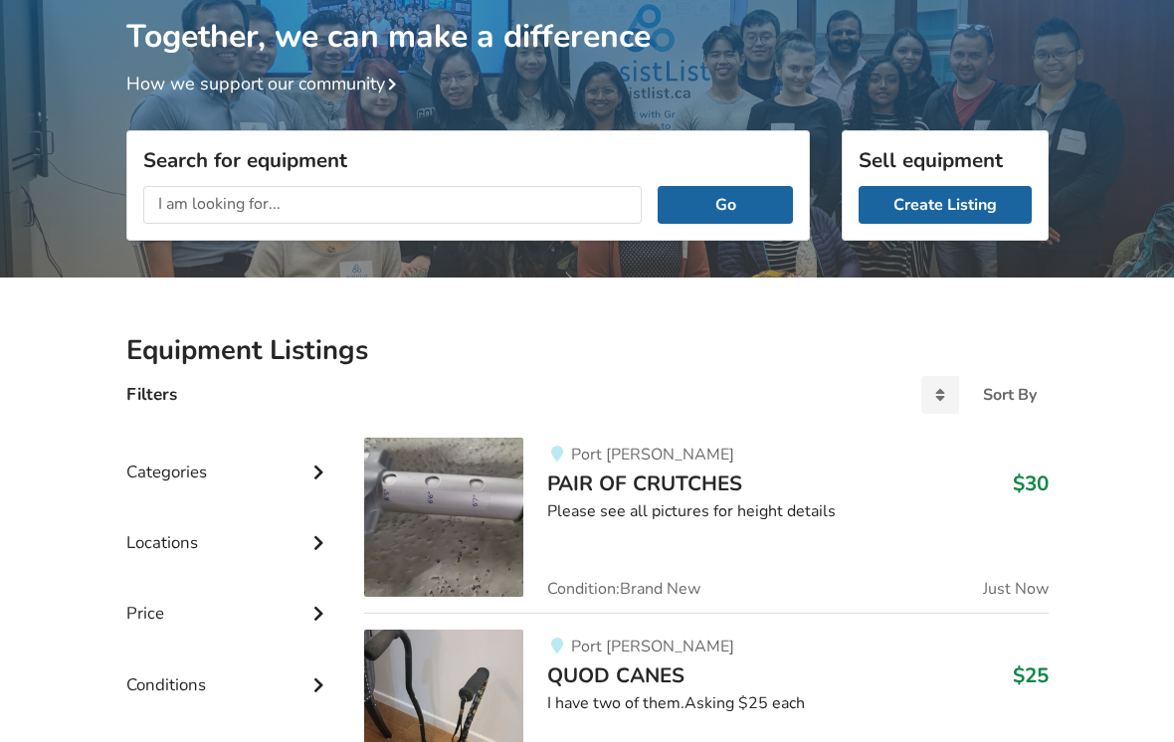
scroll to position [97, 0]
click at [1014, 404] on div "Sort By" at bounding box center [1010, 396] width 54 height 16
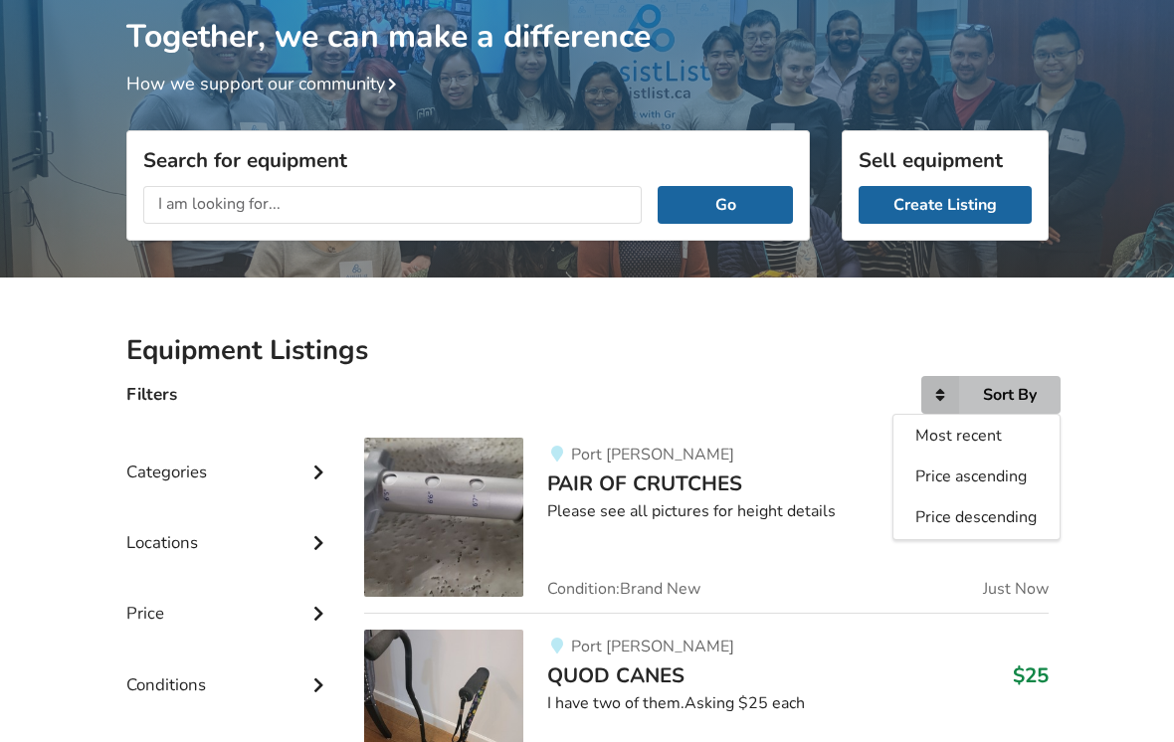
click at [972, 442] on span "Most recent" at bounding box center [958, 436] width 87 height 22
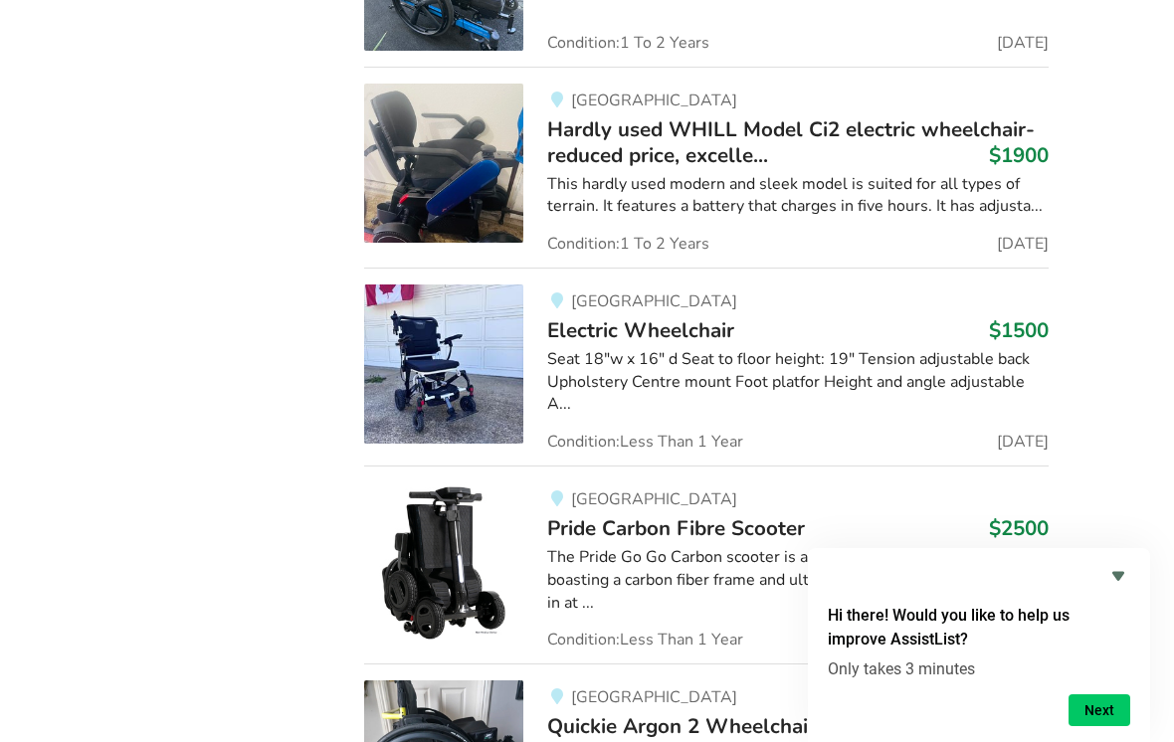
scroll to position [6675, 0]
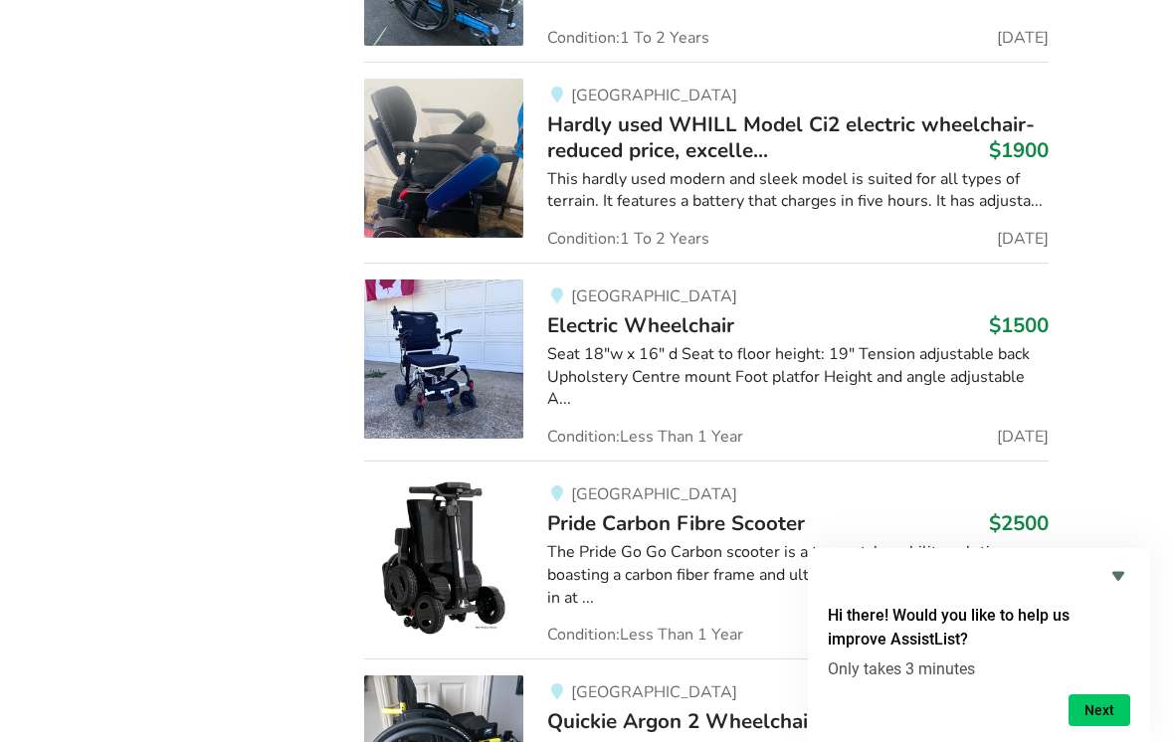
click at [609, 191] on div "This hardly used modern and sleek model is suited for all types of terrain. It …" at bounding box center [797, 191] width 500 height 46
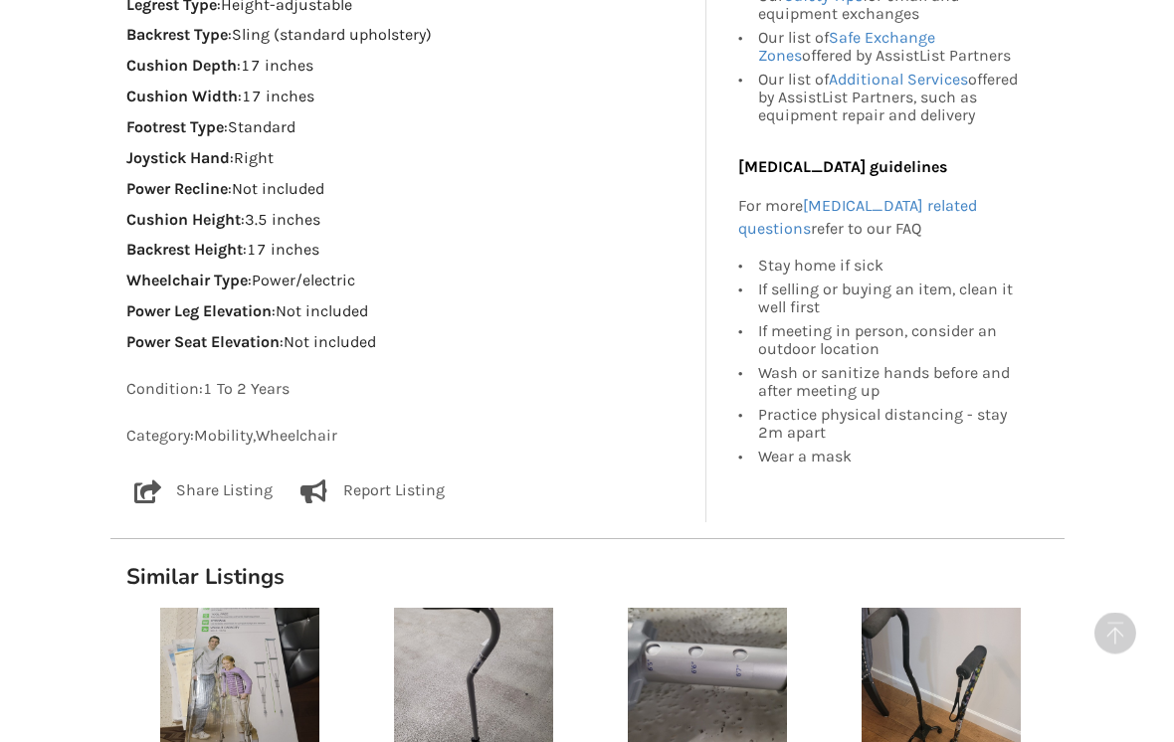
scroll to position [1692, 0]
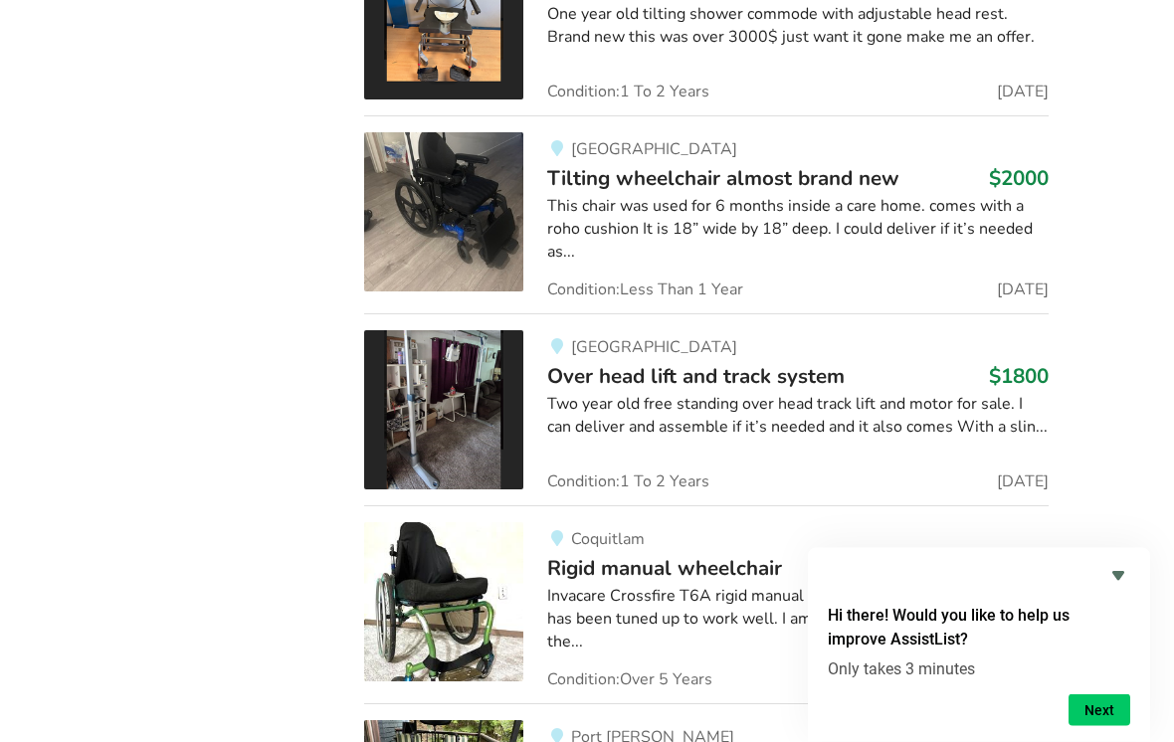
scroll to position [11346, 0]
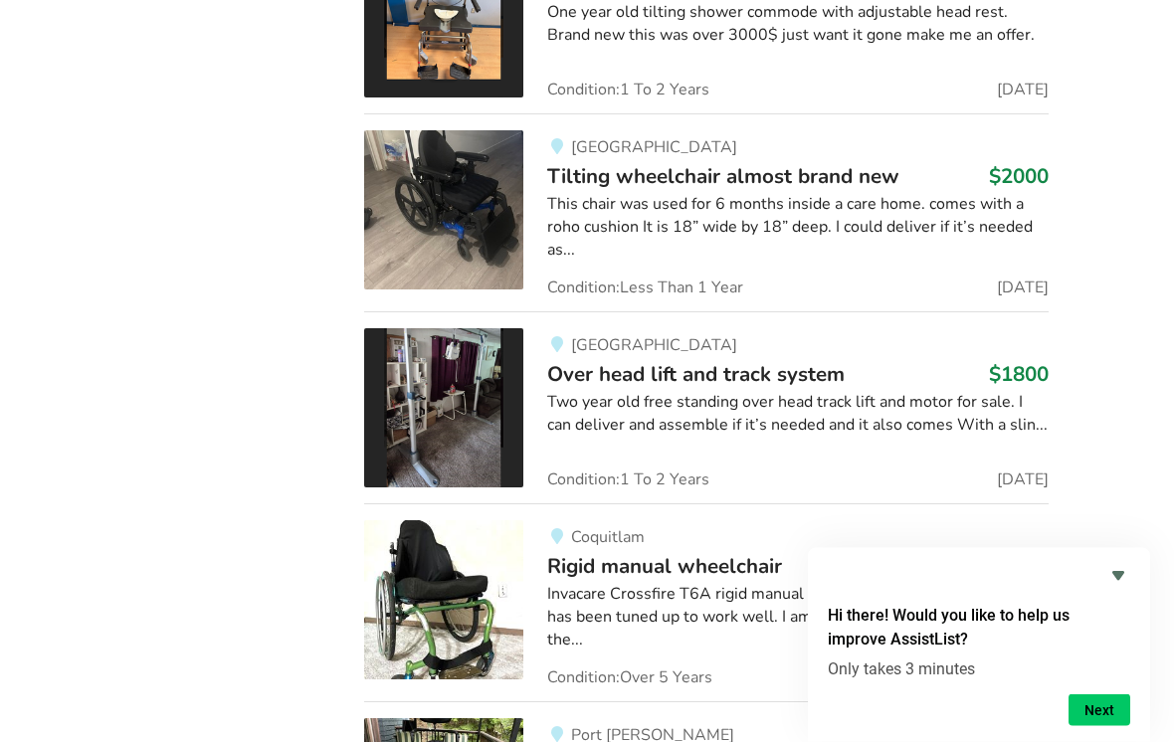
click at [991, 395] on div "Two year old free standing over head track lift and motor for sale. I can deliv…" at bounding box center [797, 415] width 500 height 46
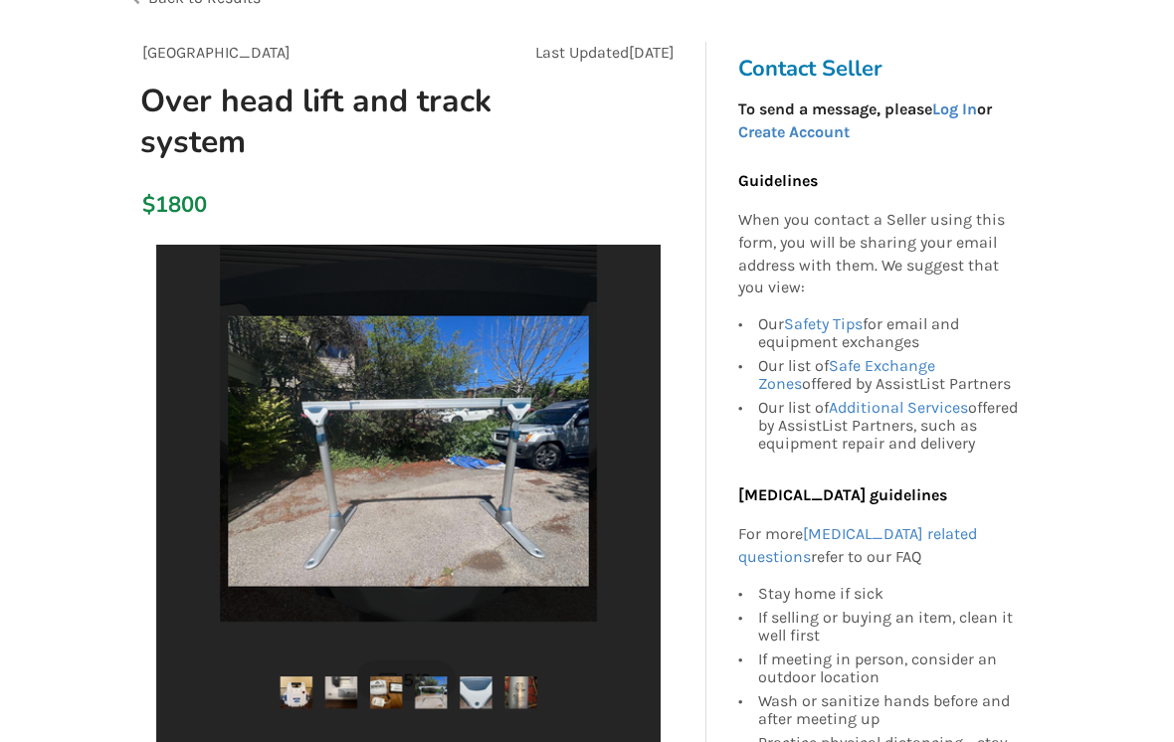
scroll to position [115, 0]
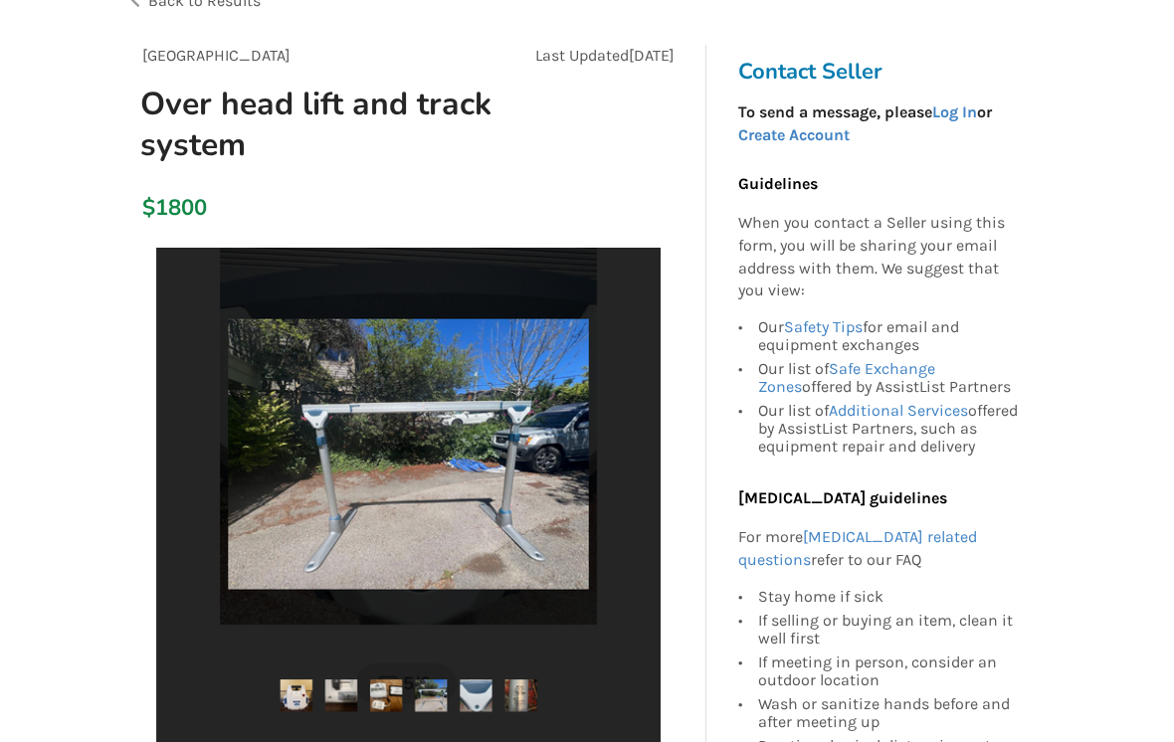
click at [592, 519] on img at bounding box center [408, 500] width 504 height 504
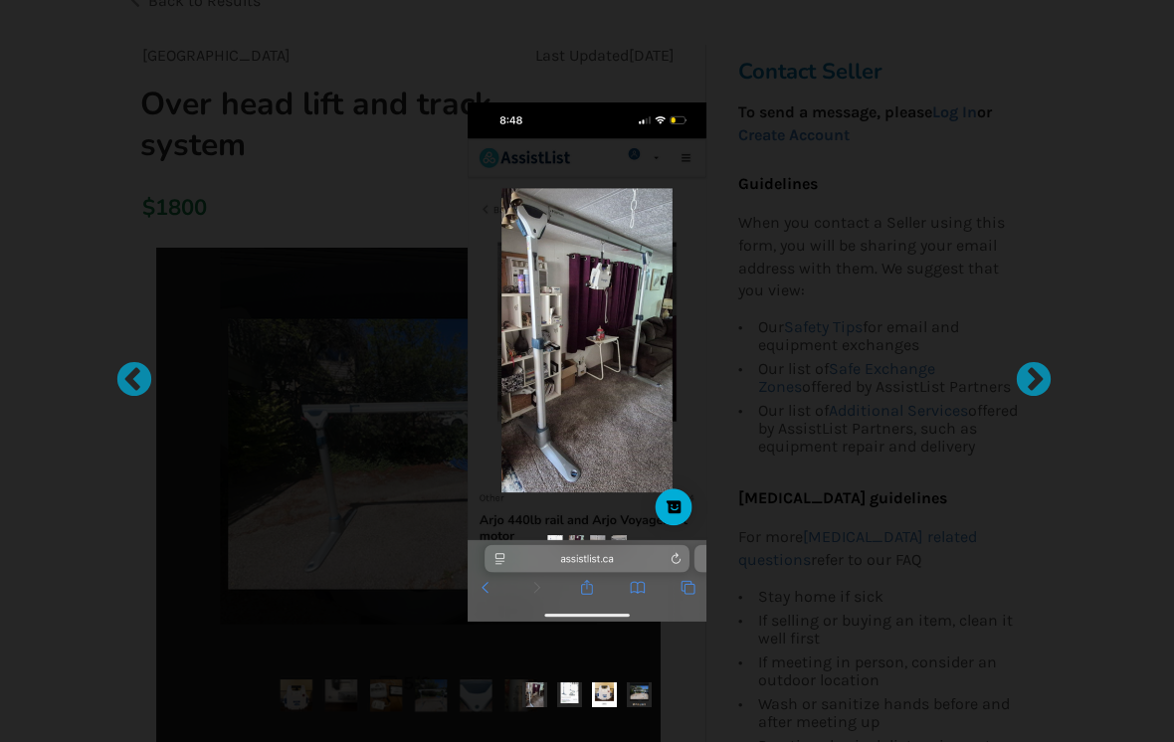
click at [1032, 381] on div at bounding box center [1024, 371] width 20 height 20
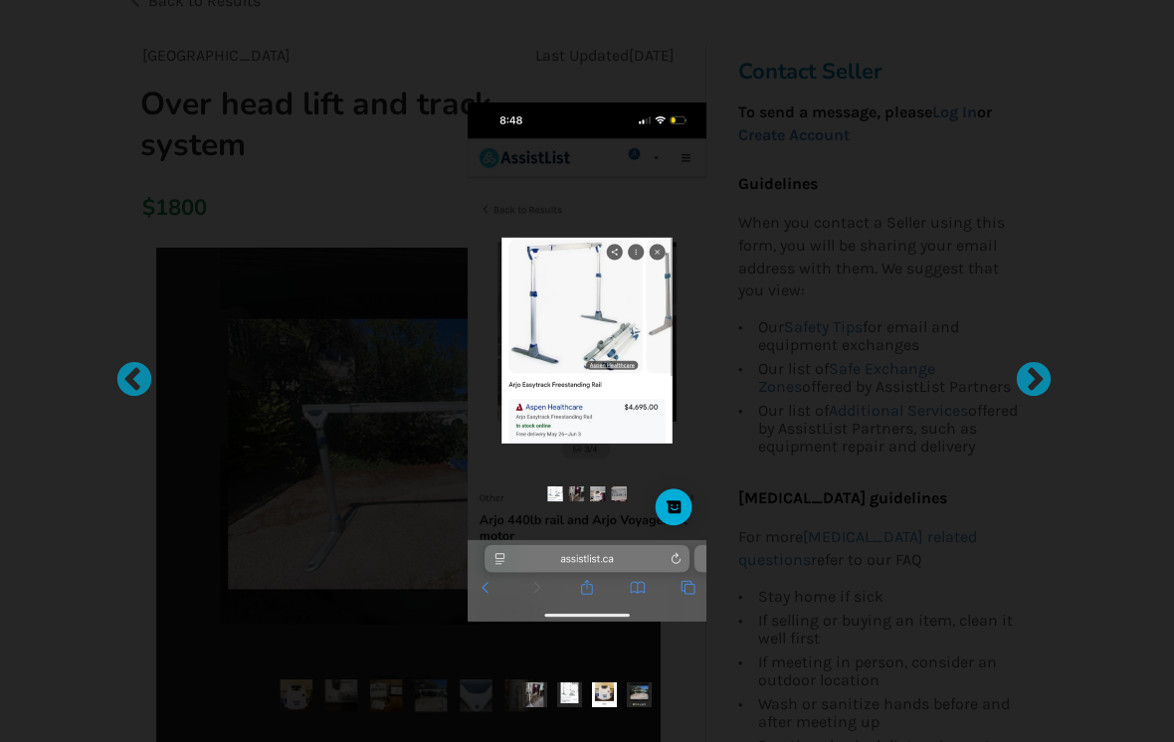
click at [1031, 381] on div at bounding box center [1024, 371] width 20 height 20
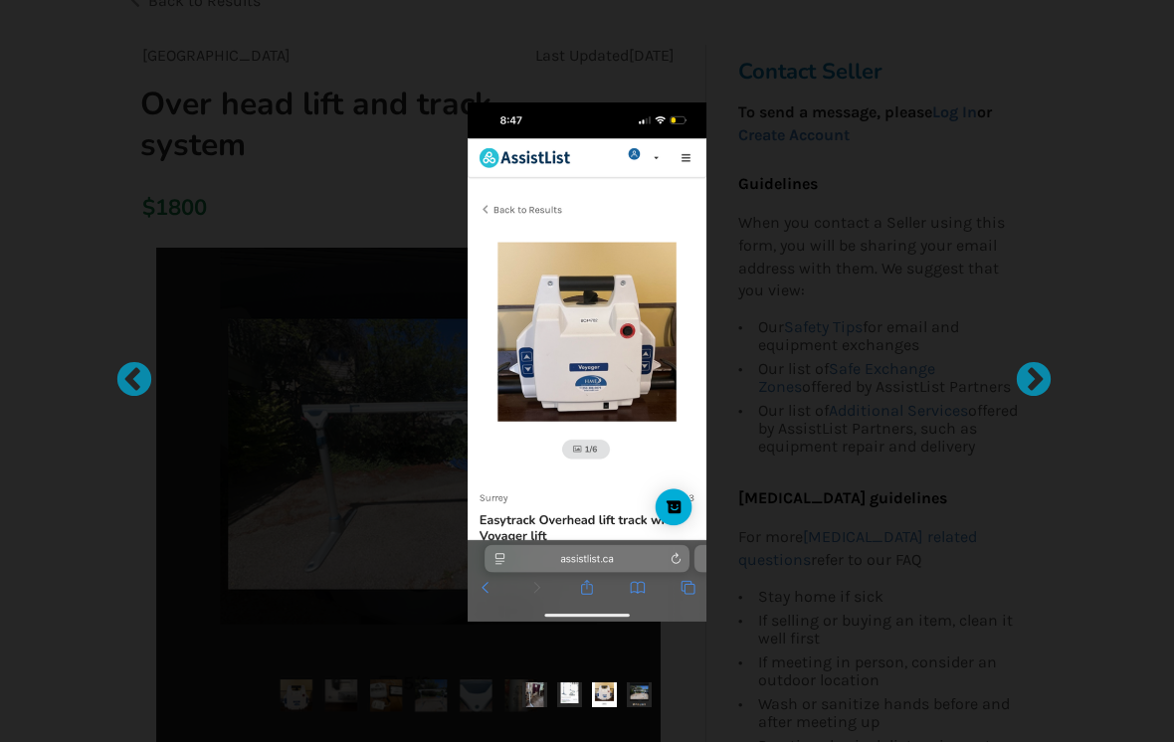
click at [1034, 381] on div at bounding box center [1024, 371] width 20 height 20
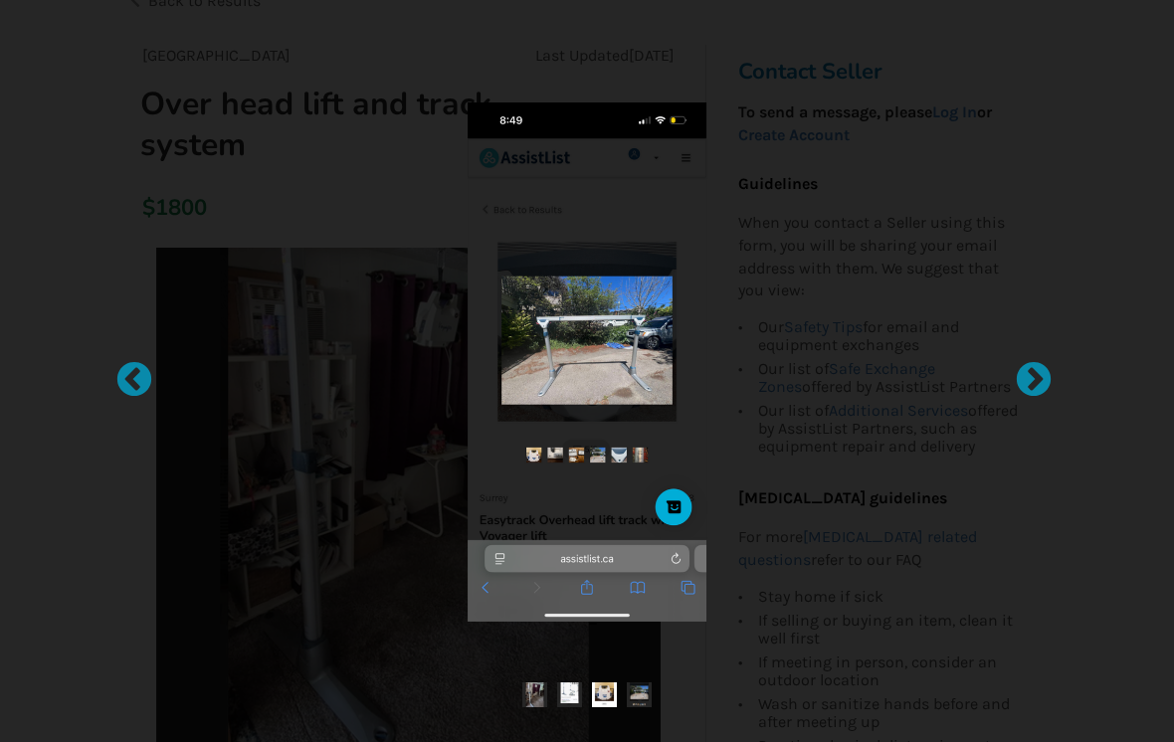
click at [1034, 381] on div at bounding box center [1024, 371] width 20 height 20
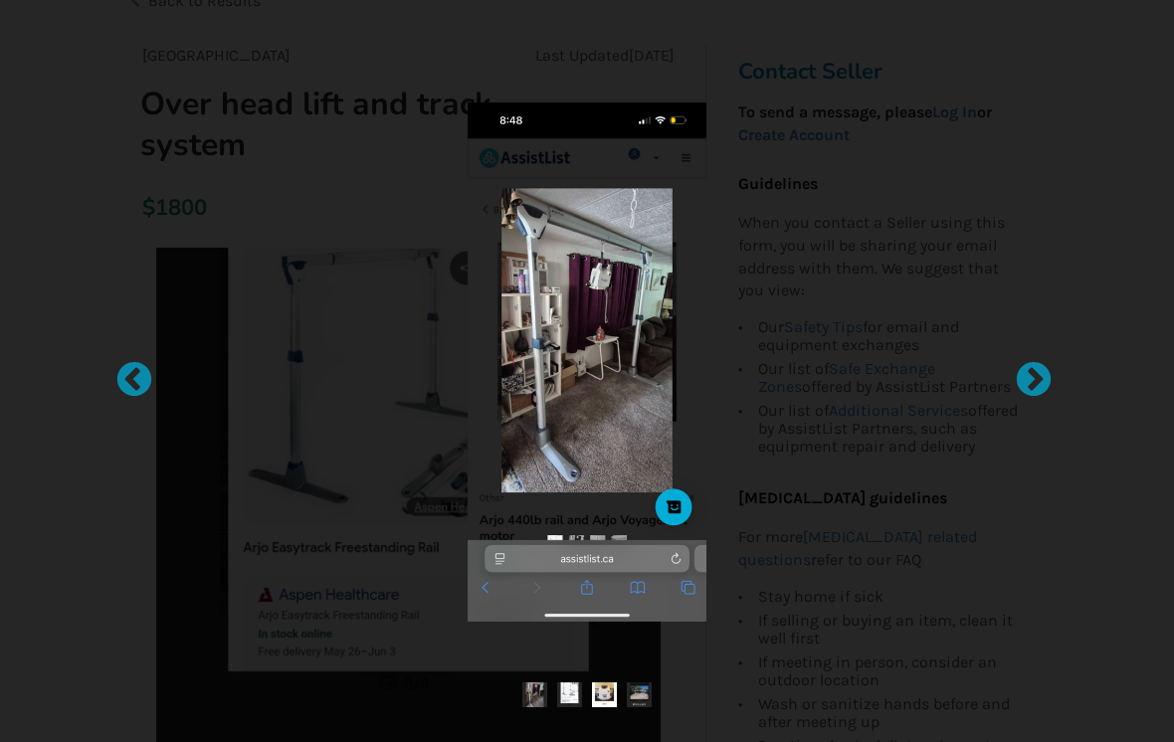
click at [268, 175] on div at bounding box center [587, 361] width 738 height 519
click at [548, 73] on div at bounding box center [587, 371] width 846 height 605
click at [109, 624] on div at bounding box center [587, 371] width 1174 height 742
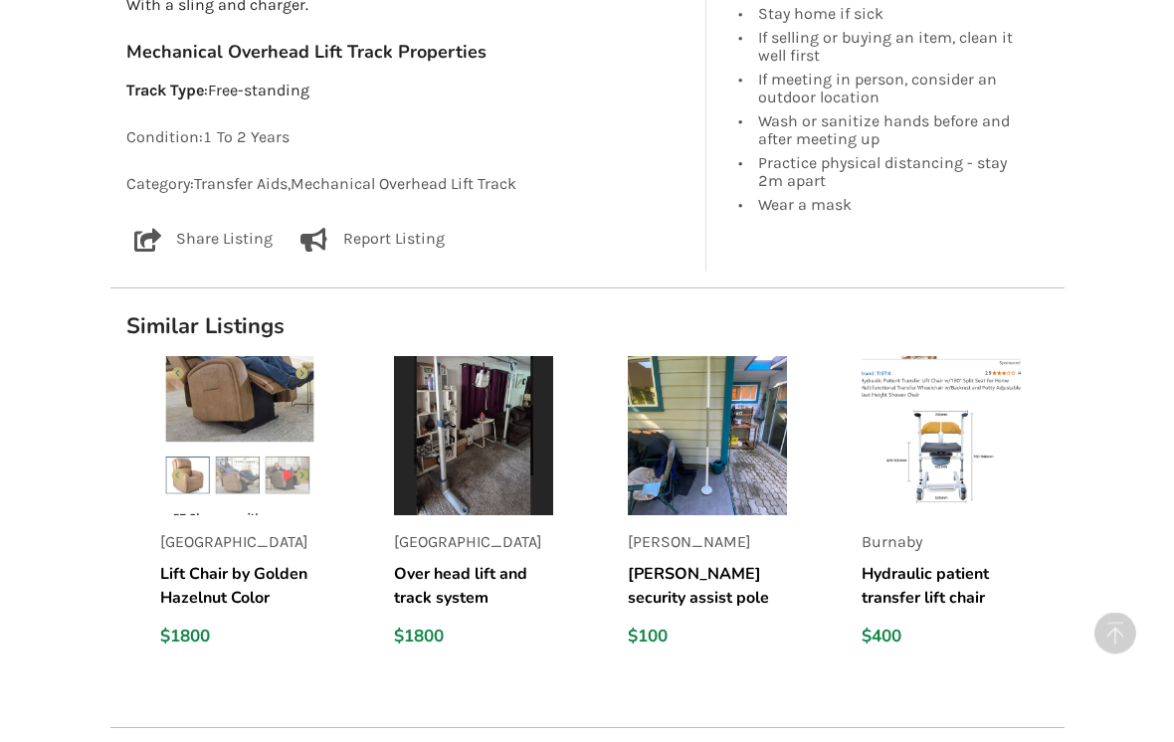
scroll to position [1110, 0]
click at [692, 577] on h5 "[PERSON_NAME] security assist pole" at bounding box center [707, 586] width 159 height 48
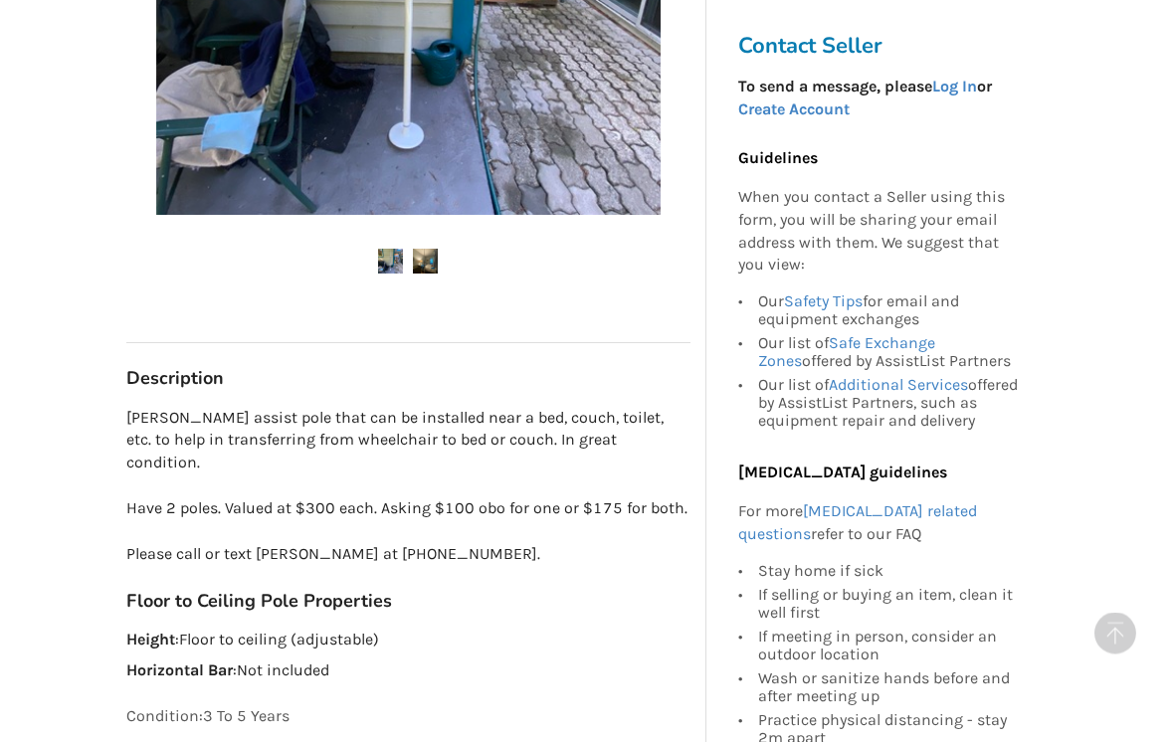
scroll to position [645, 0]
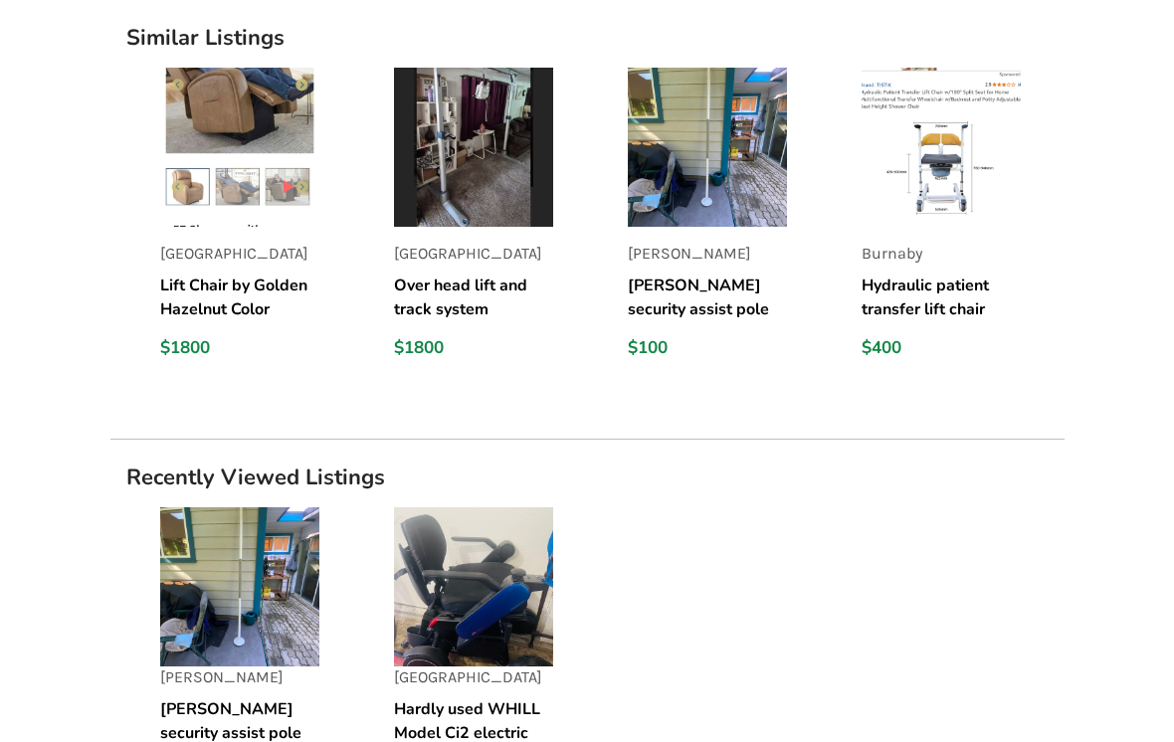
scroll to position [1398, 0]
